Goal: Find specific page/section: Find specific page/section

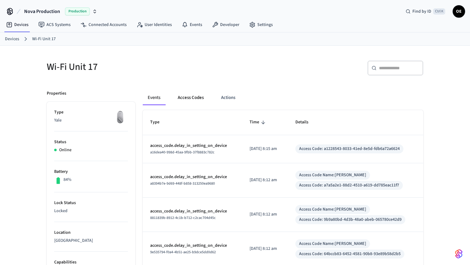
click at [177, 91] on button "Access Codes" at bounding box center [191, 97] width 36 height 15
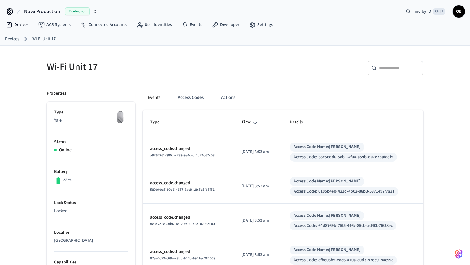
click at [195, 105] on div "Events Access Codes Actions" at bounding box center [283, 100] width 280 height 20
click at [195, 99] on button "Access Codes" at bounding box center [191, 97] width 36 height 15
click at [201, 92] on button "Access Codes" at bounding box center [191, 97] width 36 height 15
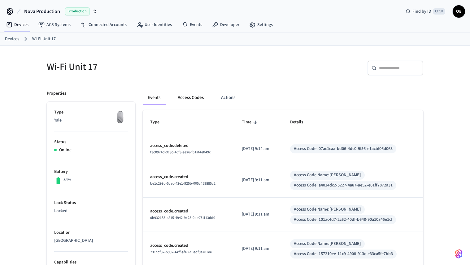
click at [179, 93] on button "Access Codes" at bounding box center [191, 97] width 36 height 15
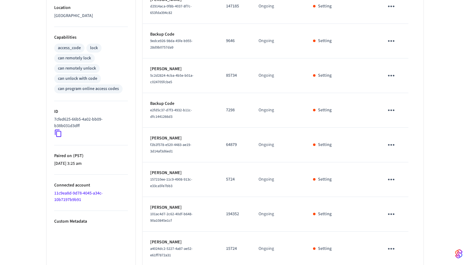
scroll to position [254, 0]
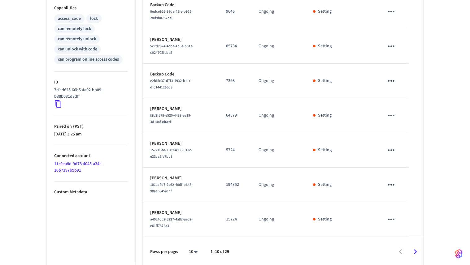
click at [415, 255] on icon "Go to next page" at bounding box center [415, 252] width 10 height 10
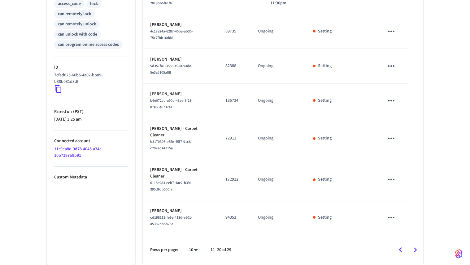
click at [413, 247] on icon "Go to next page" at bounding box center [415, 250] width 10 height 10
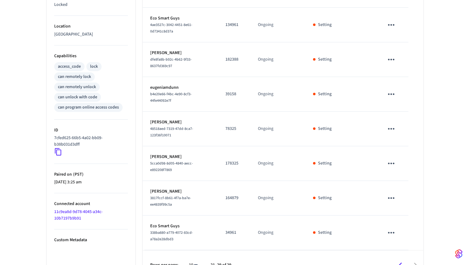
scroll to position [223, 0]
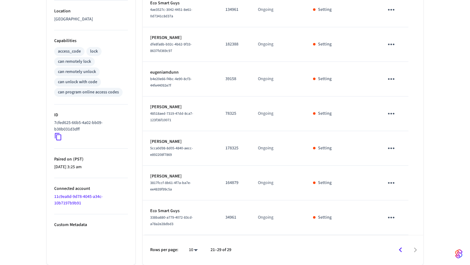
click at [410, 249] on div at bounding box center [329, 250] width 185 height 15
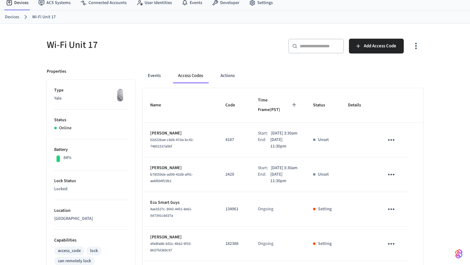
scroll to position [0, 0]
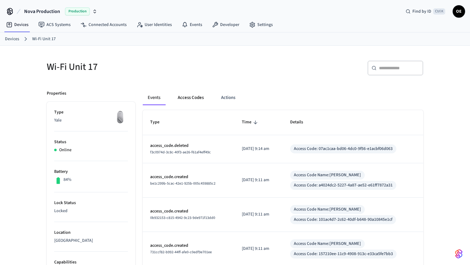
click at [183, 96] on button "Access Codes" at bounding box center [191, 97] width 36 height 15
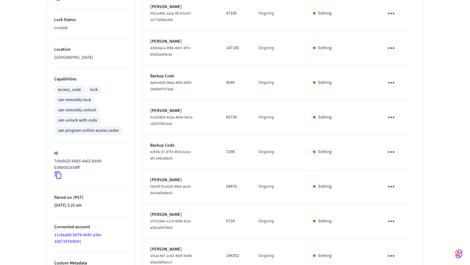
scroll to position [254, 0]
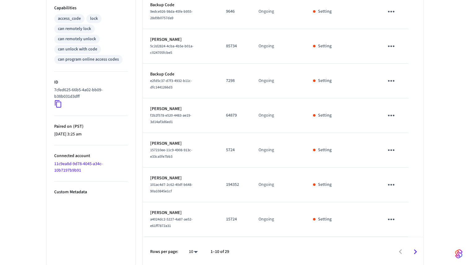
click at [413, 251] on icon "Go to next page" at bounding box center [415, 252] width 10 height 10
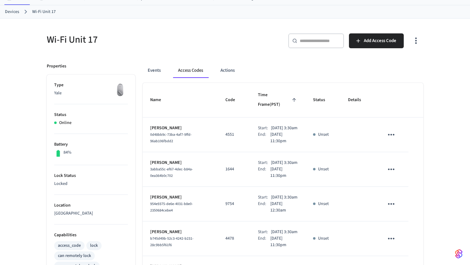
scroll to position [0, 0]
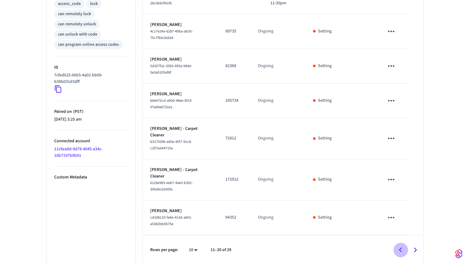
click at [400, 247] on icon "Go to previous page" at bounding box center [400, 250] width 10 height 10
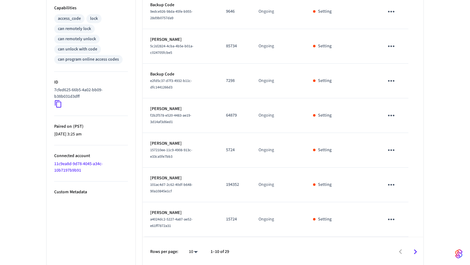
click at [400, 247] on div at bounding box center [328, 252] width 187 height 15
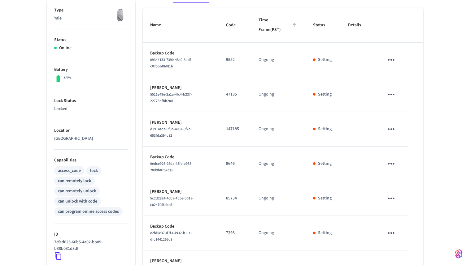
scroll to position [69, 0]
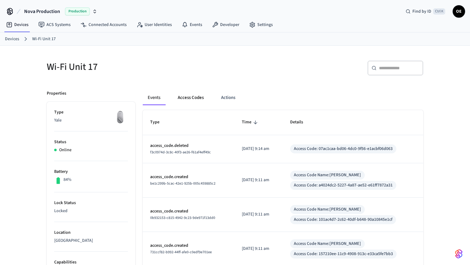
click at [182, 102] on button "Access Codes" at bounding box center [191, 97] width 36 height 15
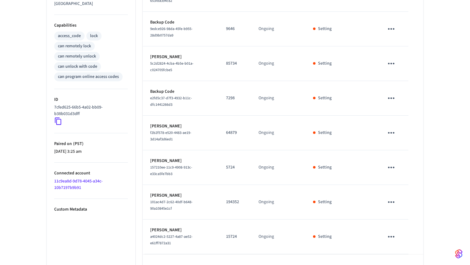
scroll to position [38, 0]
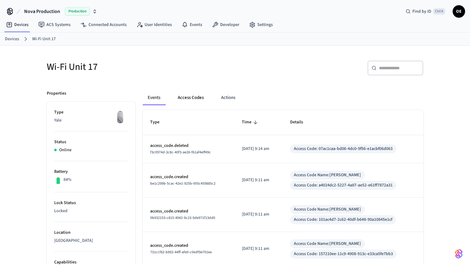
click at [184, 99] on button "Access Codes" at bounding box center [191, 97] width 36 height 15
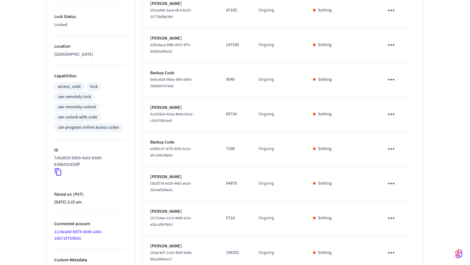
scroll to position [254, 0]
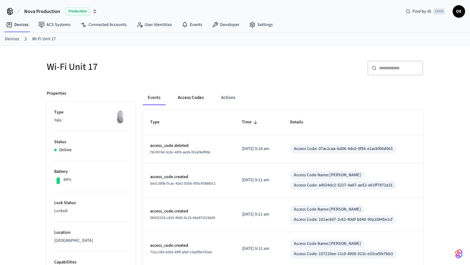
click at [180, 104] on button "Access Codes" at bounding box center [191, 97] width 36 height 15
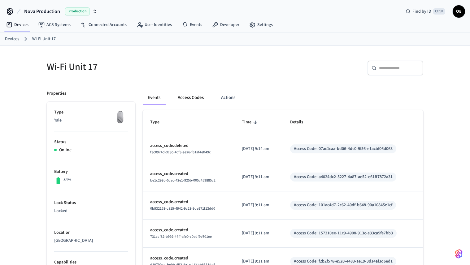
click at [191, 96] on button "Access Codes" at bounding box center [191, 97] width 36 height 15
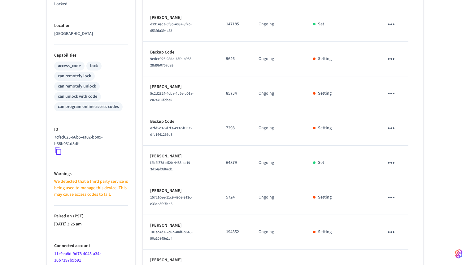
scroll to position [254, 0]
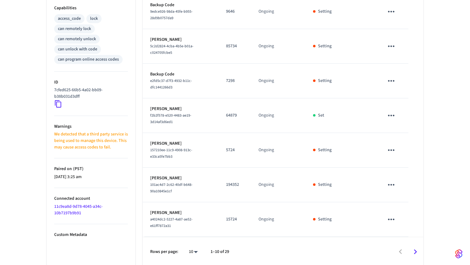
click at [416, 252] on icon "Go to next page" at bounding box center [415, 252] width 10 height 10
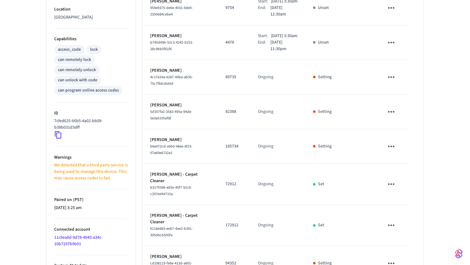
scroll to position [271, 0]
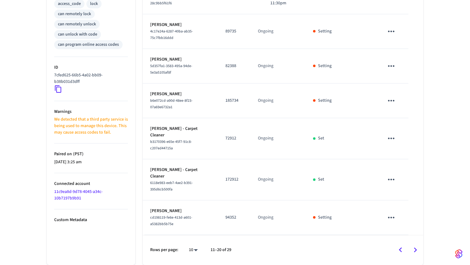
click at [392, 250] on div at bounding box center [329, 250] width 185 height 15
click at [395, 249] on button "Go to previous page" at bounding box center [400, 250] width 15 height 15
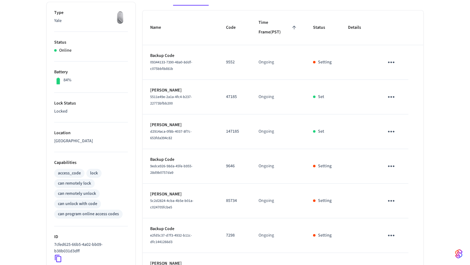
scroll to position [0, 0]
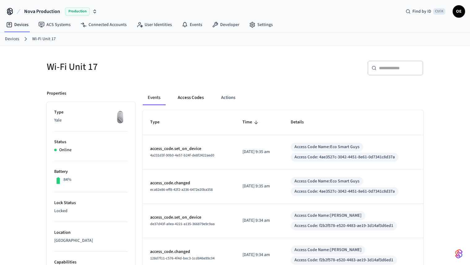
click at [190, 92] on button "Access Codes" at bounding box center [191, 97] width 36 height 15
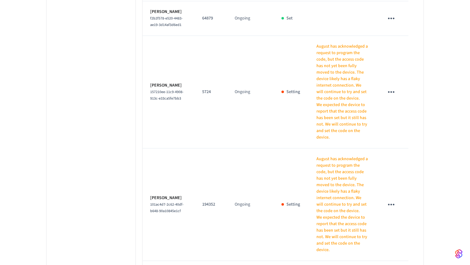
scroll to position [680, 0]
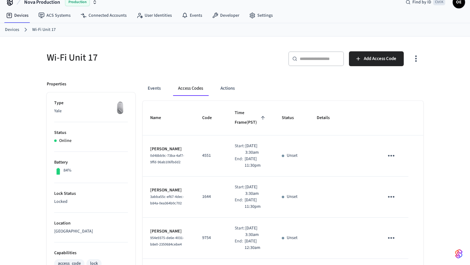
scroll to position [0, 0]
